Goal: Complete application form

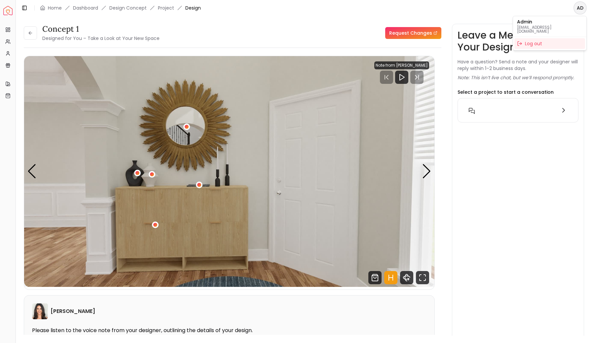
click at [579, 7] on html "Spacejoy Dashboard Overview Projects My Referrals My Profile Gift Card Balance …" at bounding box center [296, 171] width 592 height 343
click at [88, 7] on html "Spacejoy Dashboard Overview Projects My Referrals My Profile Gift Card Balance …" at bounding box center [296, 171] width 592 height 343
click at [89, 9] on link "Dashboard" at bounding box center [85, 8] width 25 height 7
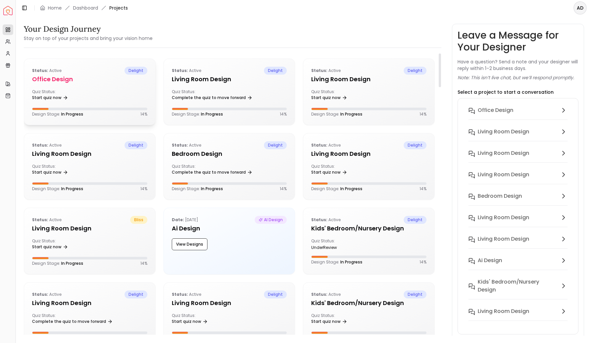
click at [112, 95] on div "Quiz Status: Start quiz now" at bounding box center [89, 95] width 115 height 13
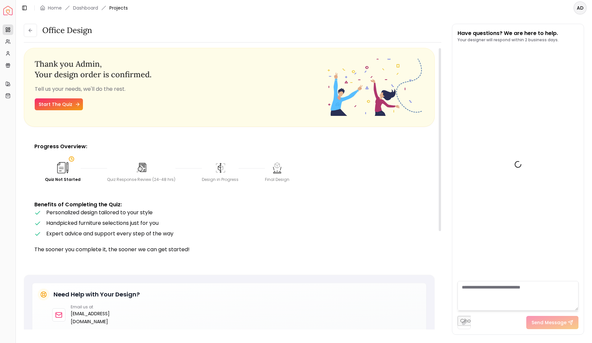
click at [65, 108] on link "Start The Quiz" at bounding box center [59, 104] width 48 height 12
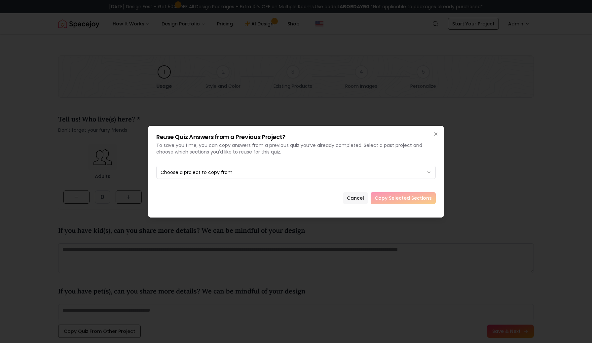
click at [358, 199] on button "Cancel" at bounding box center [355, 198] width 25 height 12
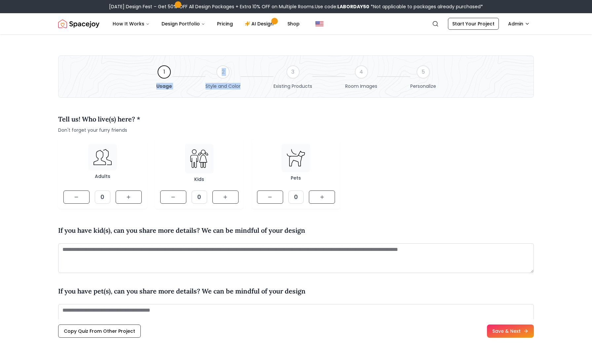
drag, startPoint x: 91, startPoint y: 74, endPoint x: 220, endPoint y: 97, distance: 131.2
click at [220, 97] on div "1 Usage 2 Style and Color 3 Existing Products 4 Room Images 5 Personalize" at bounding box center [296, 76] width 476 height 42
drag, startPoint x: 273, startPoint y: 78, endPoint x: 447, endPoint y: 87, distance: 173.6
click at [447, 87] on div "1 Usage 2 Style and Color 3 Existing Products 4 Room Images 5 Personalize" at bounding box center [296, 76] width 476 height 42
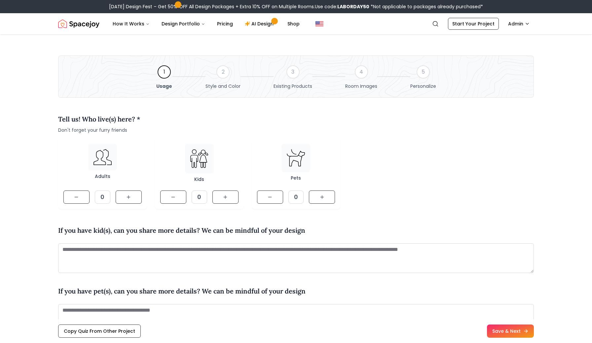
click at [466, 95] on div "1 Usage 2 Style and Color 3 Existing Products 4 Room Images 5 Personalize" at bounding box center [296, 76] width 476 height 42
drag, startPoint x: 466, startPoint y: 95, endPoint x: 150, endPoint y: 79, distance: 317.1
click at [150, 79] on div "1 Usage 2 Style and Color 3 Existing Products 4 Room Images 5 Personalize" at bounding box center [296, 76] width 476 height 42
click at [78, 63] on div "1 Usage 2 Style and Color 3 Existing Products 4 Room Images 5 Personalize" at bounding box center [296, 76] width 476 height 42
